Goal: Navigation & Orientation: Find specific page/section

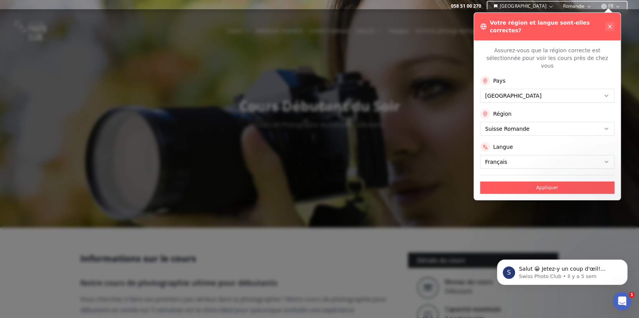
click at [612, 23] on icon at bounding box center [610, 26] width 6 height 6
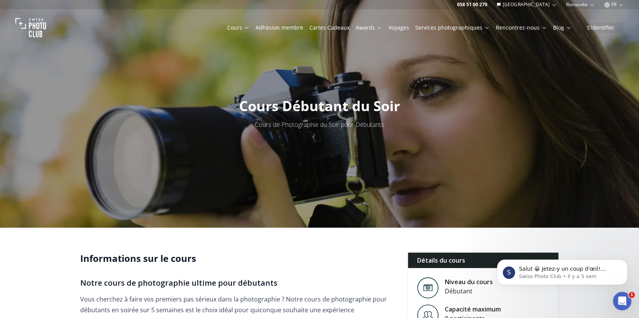
click at [36, 25] on img at bounding box center [30, 27] width 31 height 31
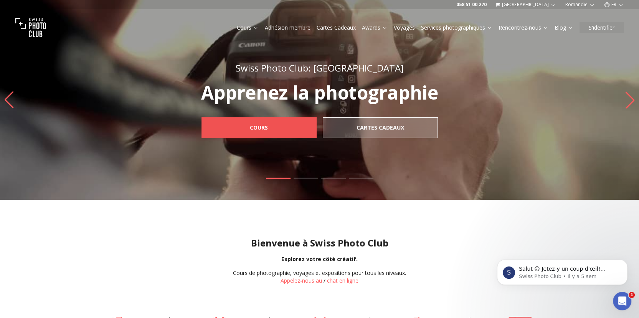
click at [258, 128] on b "Cours" at bounding box center [259, 128] width 18 height 8
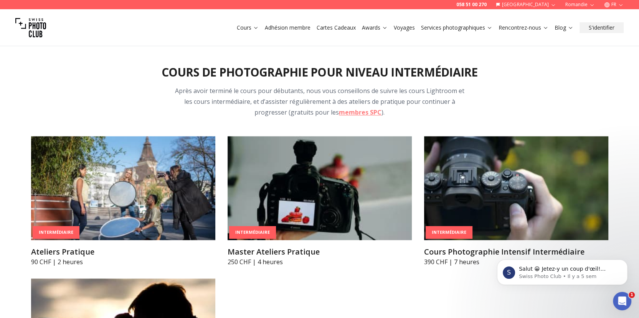
scroll to position [1075, 0]
